Goal: Task Accomplishment & Management: Use online tool/utility

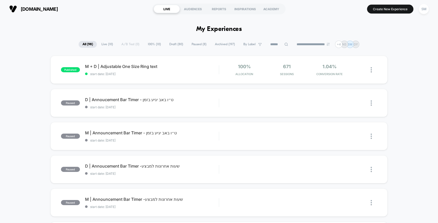
click at [333, 71] on div "1.04% CONVERSION RATE" at bounding box center [329, 70] width 40 height 12
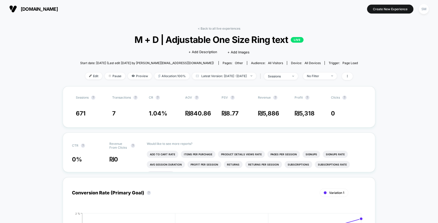
click at [34, 9] on span "[DOMAIN_NAME]" at bounding box center [39, 8] width 37 height 5
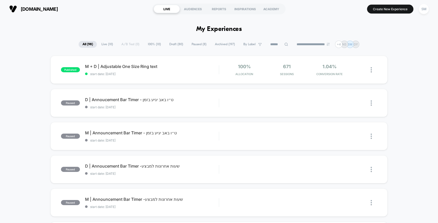
click at [393, 9] on button "Create New Experience" at bounding box center [390, 9] width 46 height 9
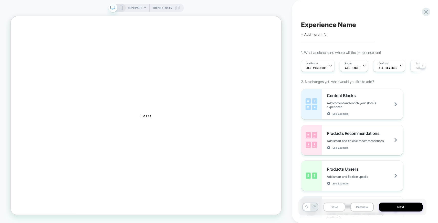
scroll to position [0, 0]
click at [11, 16] on img at bounding box center [11, 16] width 0 height 0
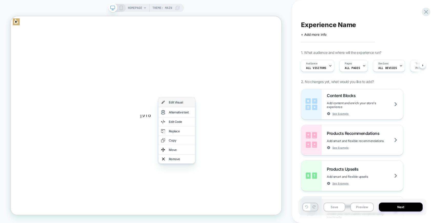
click at [243, 135] on div "Edit Visual" at bounding box center [232, 131] width 49 height 12
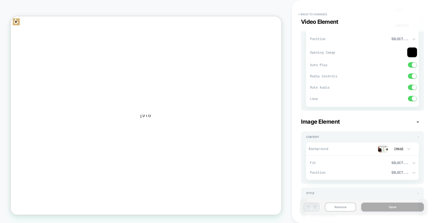
scroll to position [80, 0]
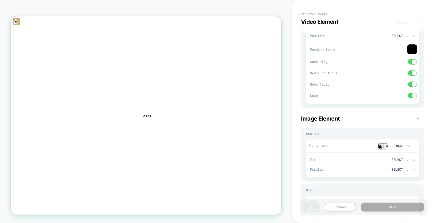
click at [383, 148] on img at bounding box center [383, 146] width 10 height 8
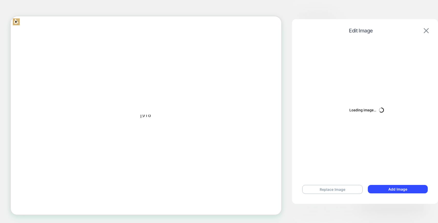
click at [425, 31] on img at bounding box center [425, 30] width 5 height 5
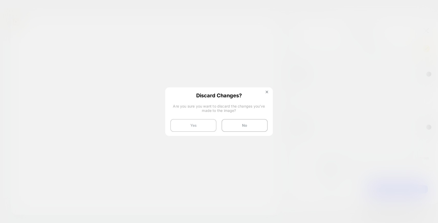
click at [210, 125] on button "Yes" at bounding box center [193, 125] width 46 height 13
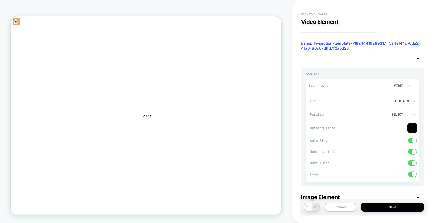
scroll to position [0, 0]
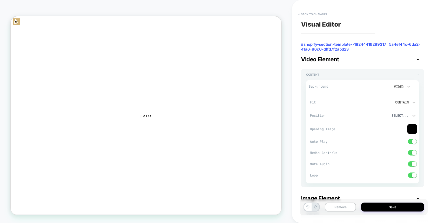
click at [330, 129] on span "Opening Image" at bounding box center [337, 129] width 55 height 4
click at [412, 131] on img at bounding box center [412, 129] width 10 height 10
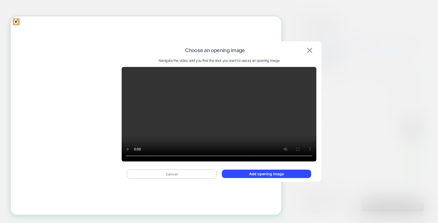
click at [308, 48] on img at bounding box center [309, 50] width 5 height 5
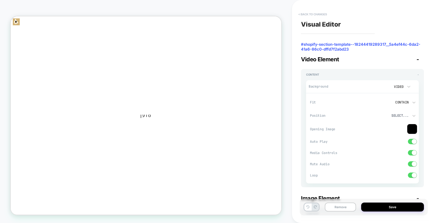
click at [315, 14] on button "< Back to changes" at bounding box center [313, 14] width 34 height 8
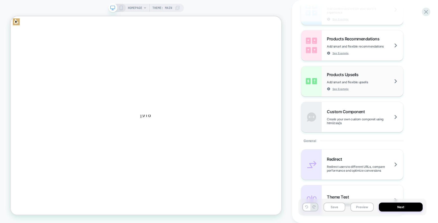
scroll to position [97, 0]
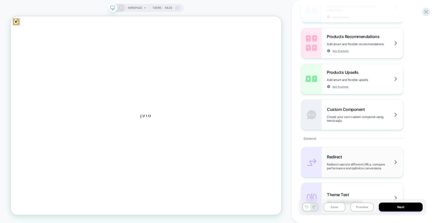
click at [379, 167] on span "Redirect users to different URLs, compare performance and optimize conversions" at bounding box center [365, 167] width 76 height 8
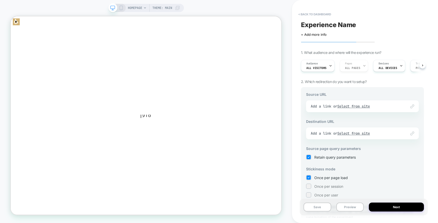
click at [316, 106] on div "Link to Add a link or Select from site" at bounding box center [362, 107] width 113 height 12
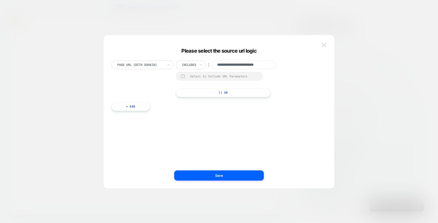
scroll to position [0, 0]
click at [322, 48] on button at bounding box center [324, 45] width 8 height 8
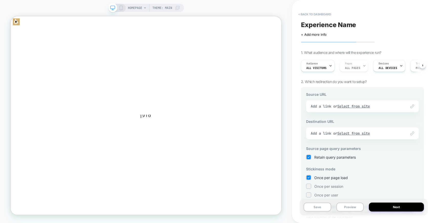
click at [354, 106] on div "Link to Add a link or Select from site" at bounding box center [362, 107] width 113 height 12
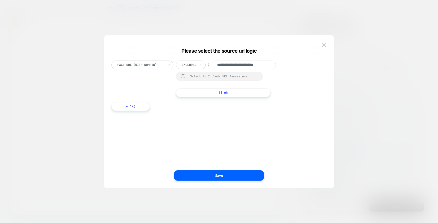
scroll to position [0, 7]
click at [323, 46] on img at bounding box center [324, 45] width 5 height 4
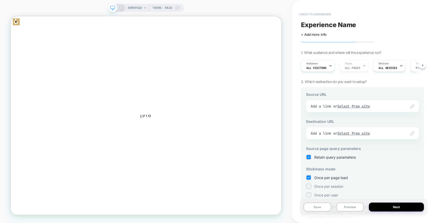
click at [317, 14] on button "< back to dashboard" at bounding box center [315, 14] width 38 height 8
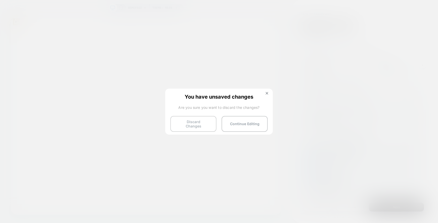
click at [208, 121] on button "Discard Changes" at bounding box center [193, 124] width 46 height 16
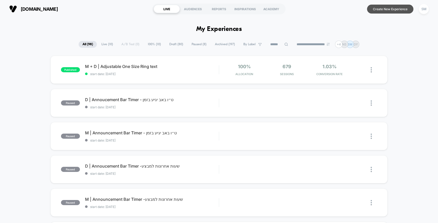
click at [382, 8] on button "Create New Experience" at bounding box center [390, 9] width 46 height 9
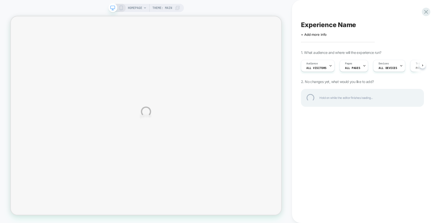
click at [84, 7] on div "HOMEPAGE Theme: MAIN Experience Name Click to edit experience details + Add mor…" at bounding box center [219, 111] width 438 height 223
click at [67, 16] on div "HOMEPAGE Theme: MAIN Experience Name Click to edit experience details + Add mor…" at bounding box center [219, 111] width 438 height 223
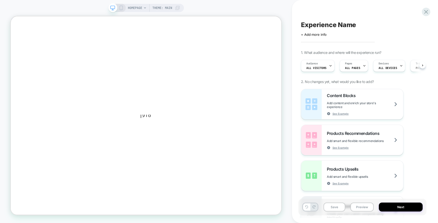
scroll to position [0, 0]
click at [71, 8] on div "HOMEPAGE Theme: MAIN" at bounding box center [146, 111] width 292 height 213
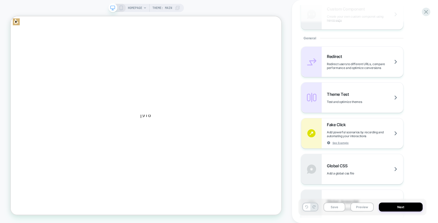
scroll to position [179, 0]
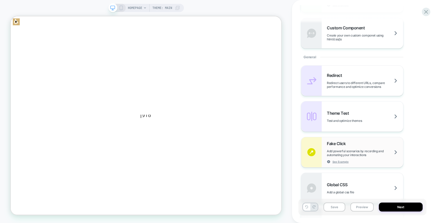
click at [349, 158] on div "Fake Click Add powerful scenarios by recording and automating your interactions…" at bounding box center [365, 152] width 76 height 23
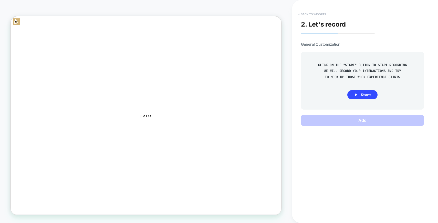
click at [304, 17] on button "< Back to widgets" at bounding box center [312, 14] width 33 height 8
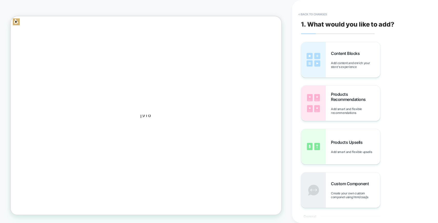
click at [391, 54] on div "Content Blocks Add content and enrich your store's experience Products Recommen…" at bounding box center [362, 125] width 123 height 166
click at [398, 59] on div "Content Blocks Add content and enrich your store's experience Products Recommen…" at bounding box center [362, 125] width 123 height 166
click at [396, 59] on div "Content Blocks Add content and enrich your store's experience Products Recommen…" at bounding box center [362, 125] width 123 height 166
click at [398, 59] on div "Content Blocks Add content and enrich your store's experience Products Recommen…" at bounding box center [362, 125] width 123 height 166
click at [389, 58] on div "Content Blocks Add content and enrich your store's experience Products Recommen…" at bounding box center [362, 125] width 123 height 166
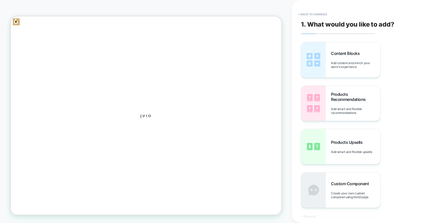
click at [387, 46] on div "Content Blocks Add content and enrich your store's experience Products Recommen…" at bounding box center [362, 125] width 123 height 166
